Goal: Entertainment & Leisure: Consume media (video, audio)

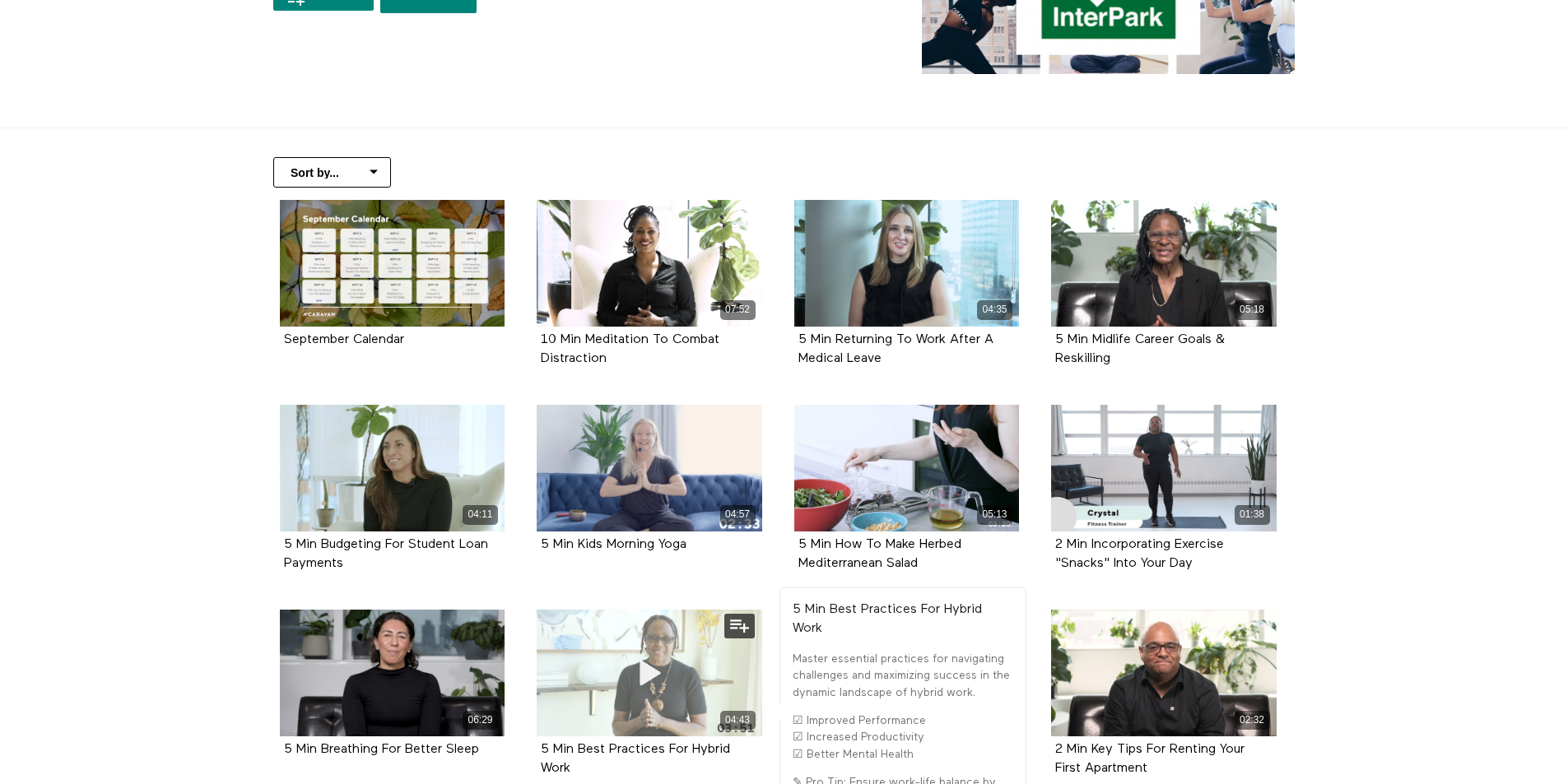
scroll to position [84, 0]
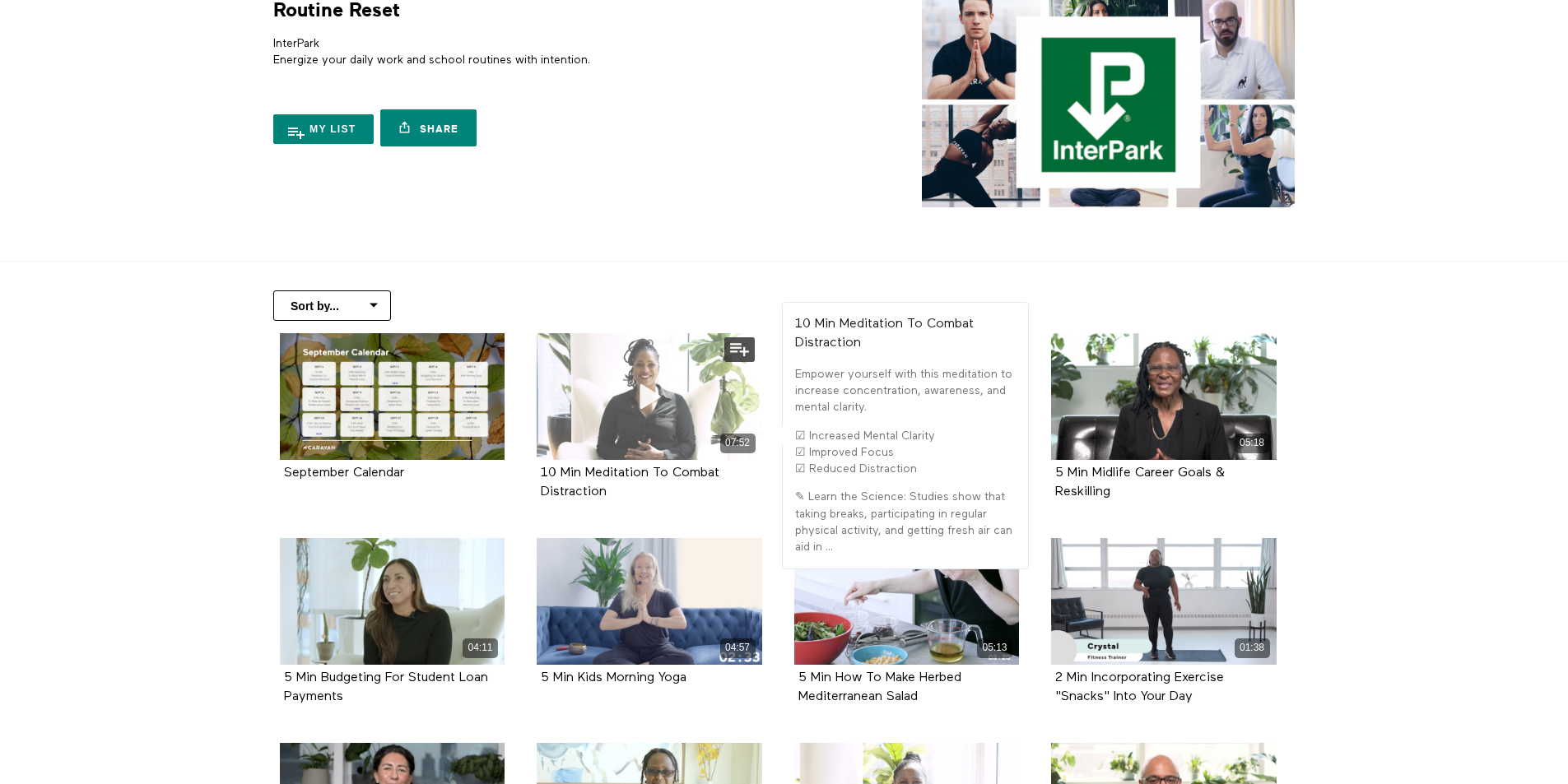
click at [627, 409] on icon at bounding box center [649, 396] width 49 height 29
